Goal: Task Accomplishment & Management: Manage account settings

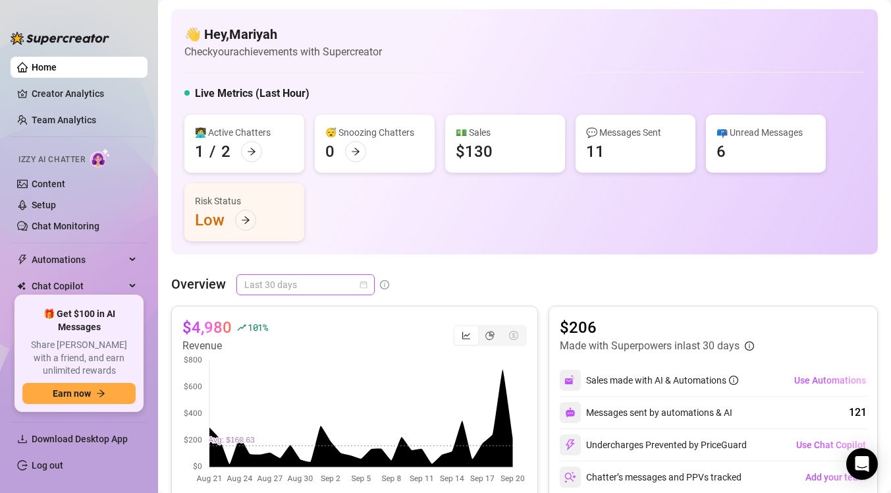
click at [354, 289] on span "Last 30 days" at bounding box center [305, 285] width 123 height 20
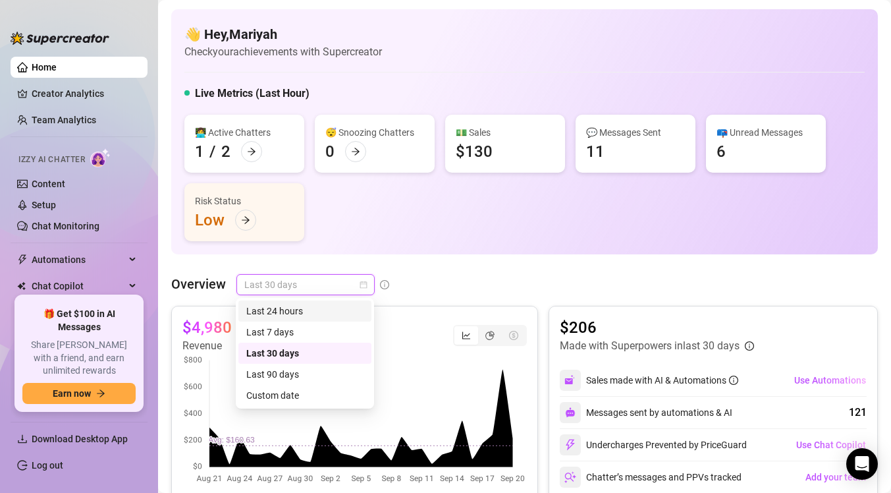
click at [322, 314] on div "Last 24 hours" at bounding box center [304, 311] width 117 height 14
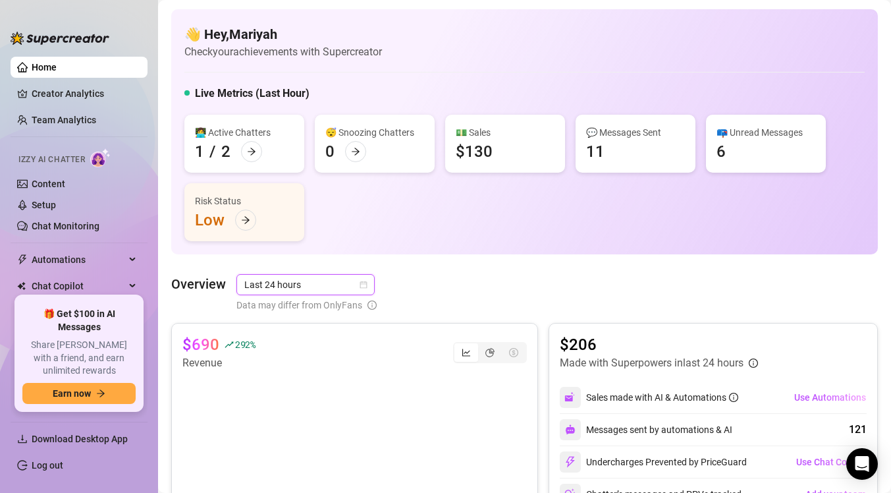
click at [331, 275] on span "Last 24 hours" at bounding box center [305, 285] width 123 height 20
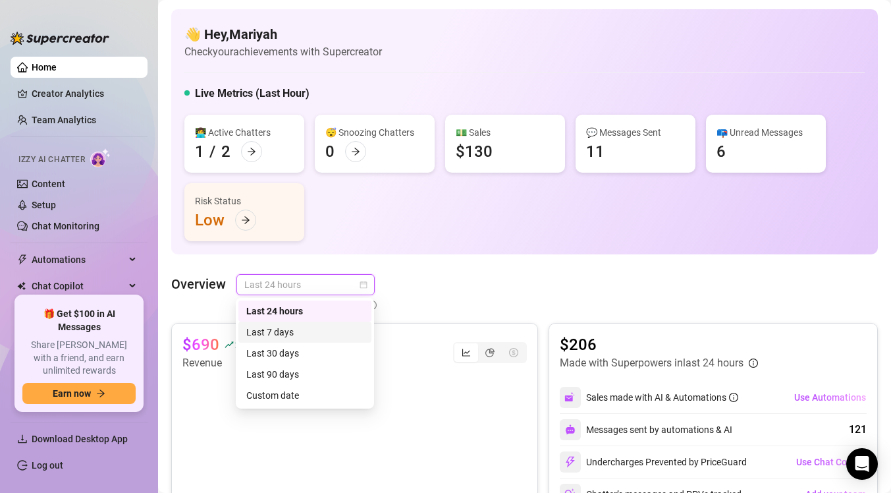
click at [320, 336] on div "Last 7 days" at bounding box center [304, 332] width 117 height 14
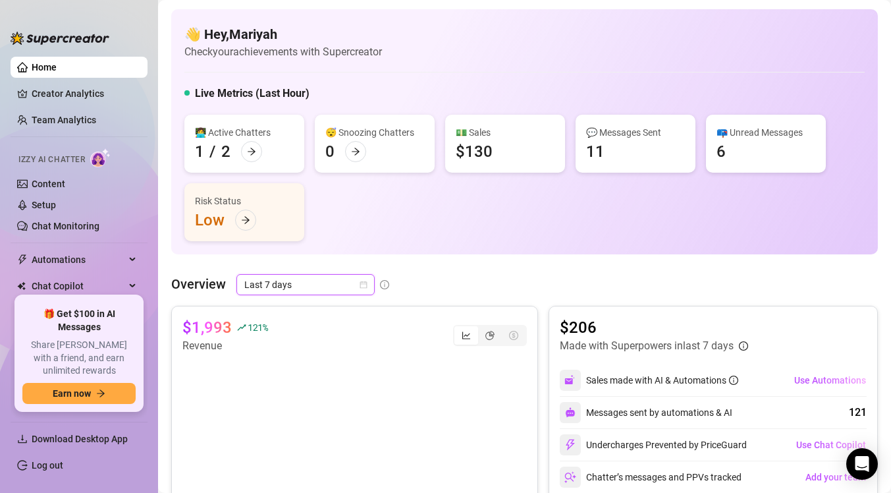
click at [364, 281] on icon "calendar" at bounding box center [364, 285] width 8 height 8
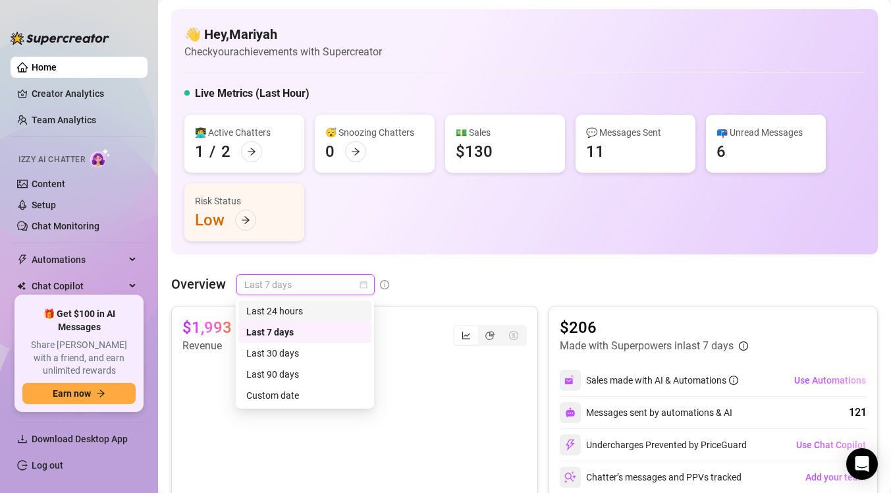
click at [365, 287] on icon "calendar" at bounding box center [364, 285] width 8 height 8
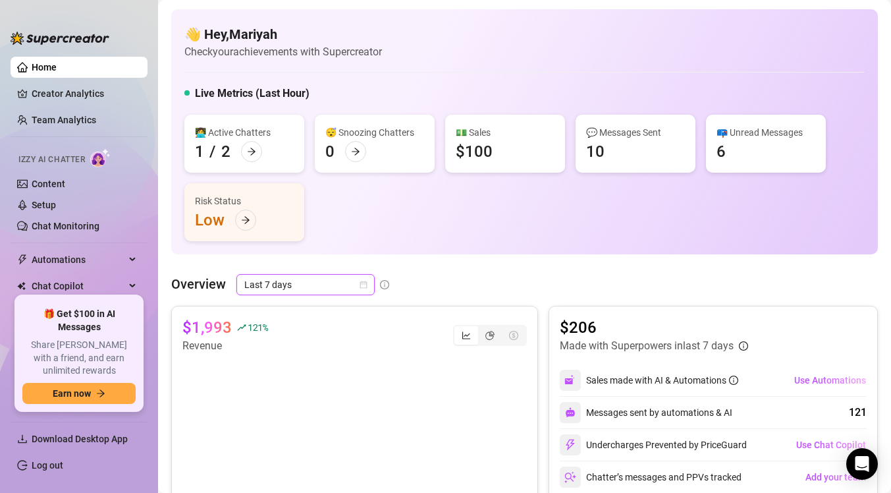
click at [365, 287] on icon "calendar" at bounding box center [364, 285] width 8 height 8
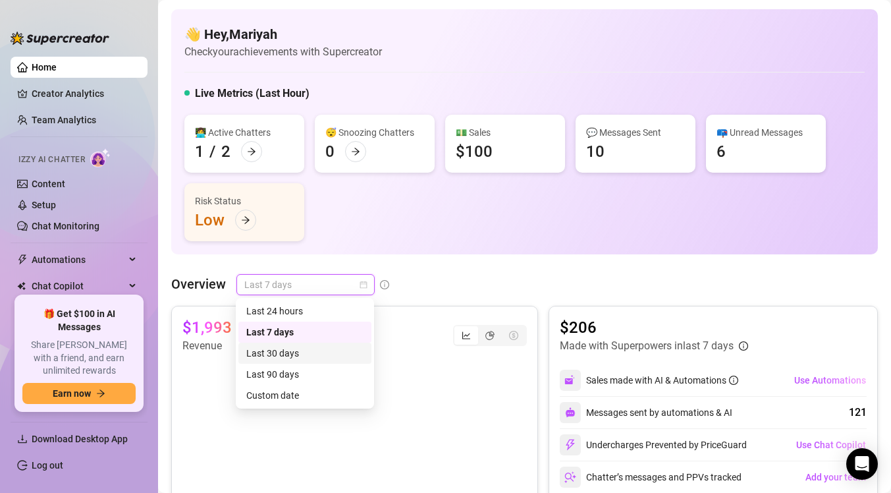
click at [320, 354] on div "Last 30 days" at bounding box center [304, 353] width 117 height 14
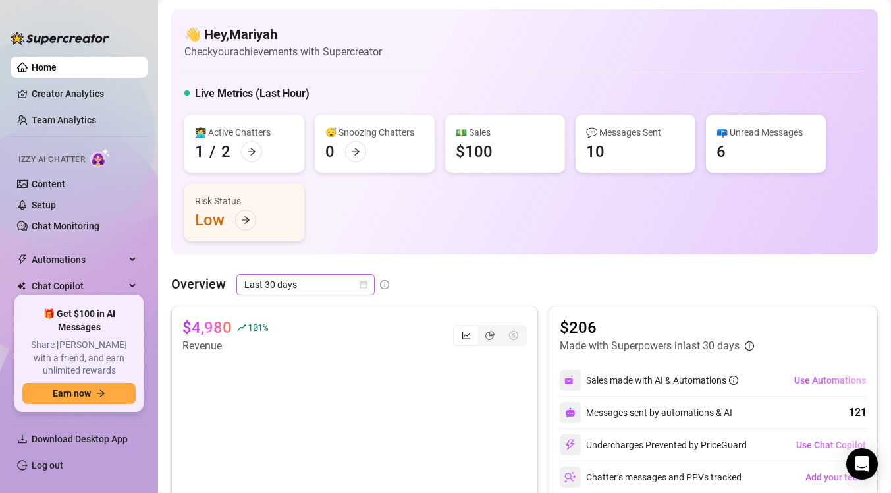
click at [360, 284] on icon "calendar" at bounding box center [364, 285] width 8 height 8
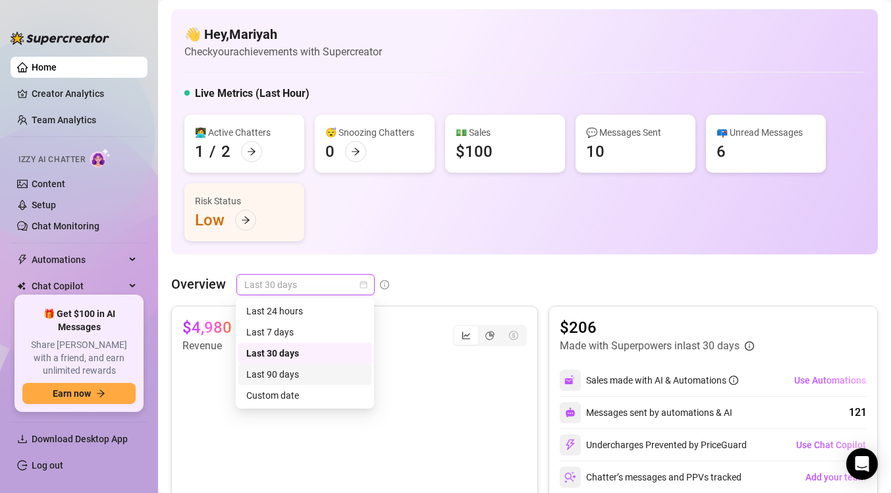
click at [302, 375] on div "Last 90 days" at bounding box center [304, 374] width 117 height 14
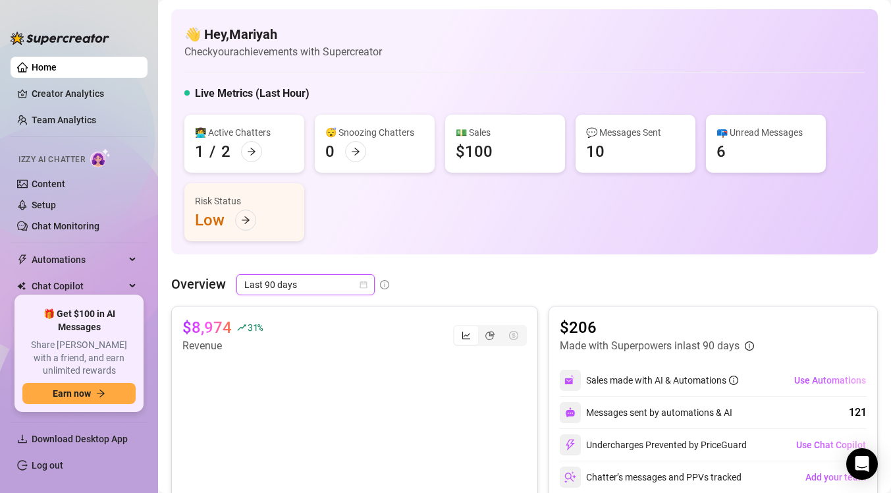
click at [344, 289] on span "Last 90 days" at bounding box center [305, 285] width 123 height 20
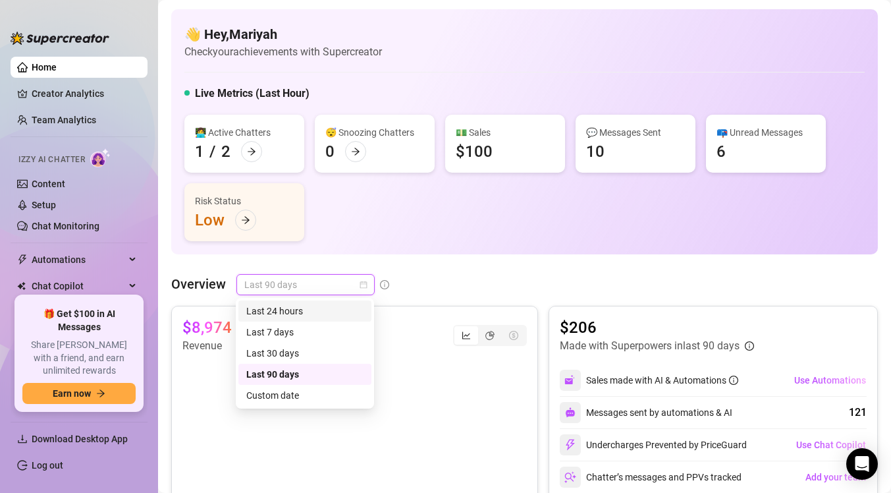
click at [316, 306] on div "Last 24 hours" at bounding box center [304, 311] width 117 height 14
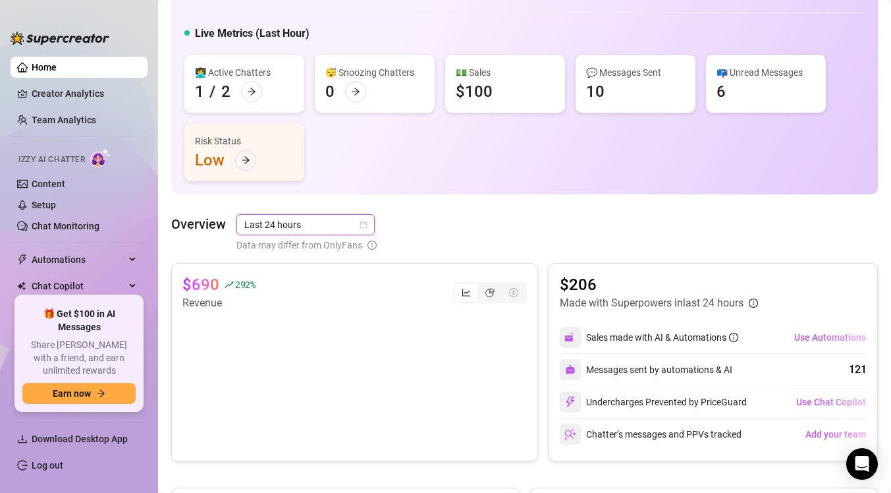
scroll to position [67, 0]
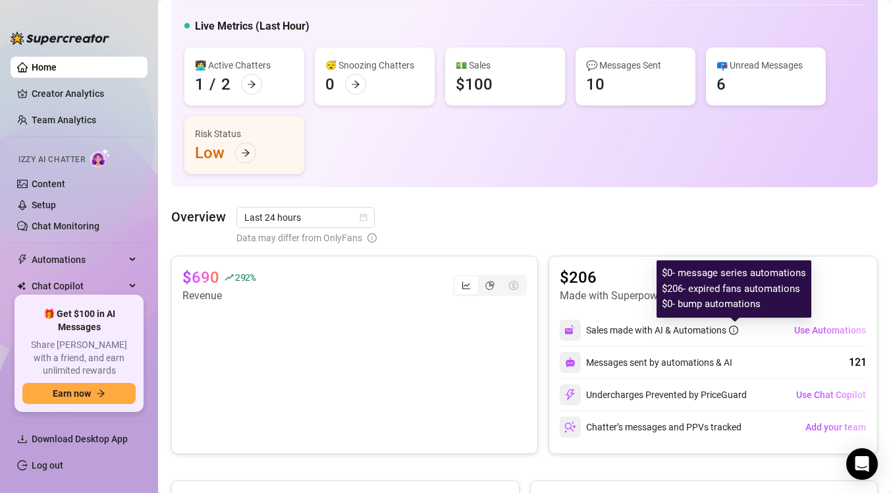
click at [737, 331] on icon "info-circle" at bounding box center [733, 329] width 9 height 9
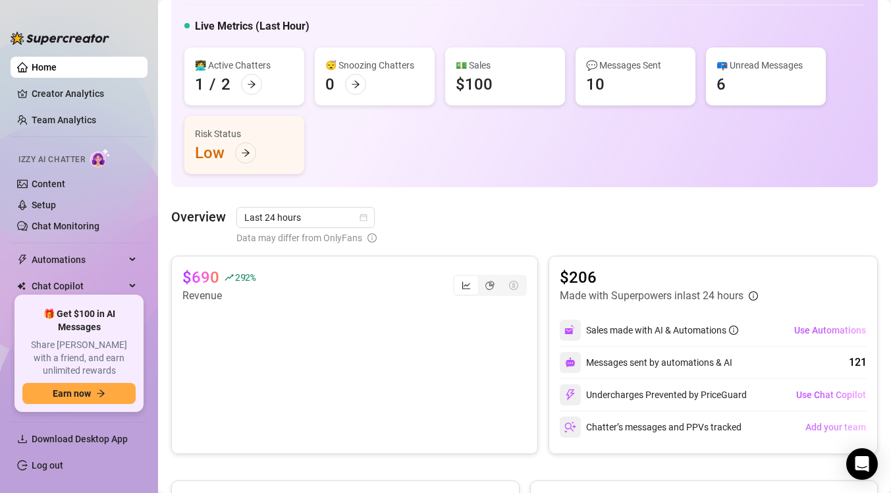
click at [811, 426] on span "Add your team" at bounding box center [836, 427] width 61 height 11
